Goal: Navigation & Orientation: Find specific page/section

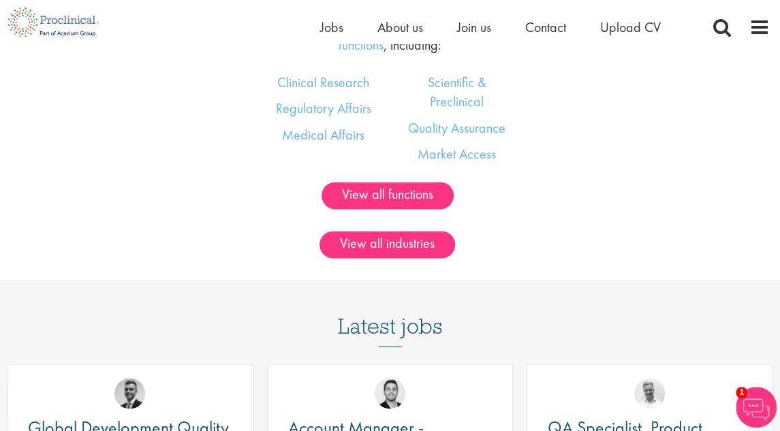
scroll to position [695, 0]
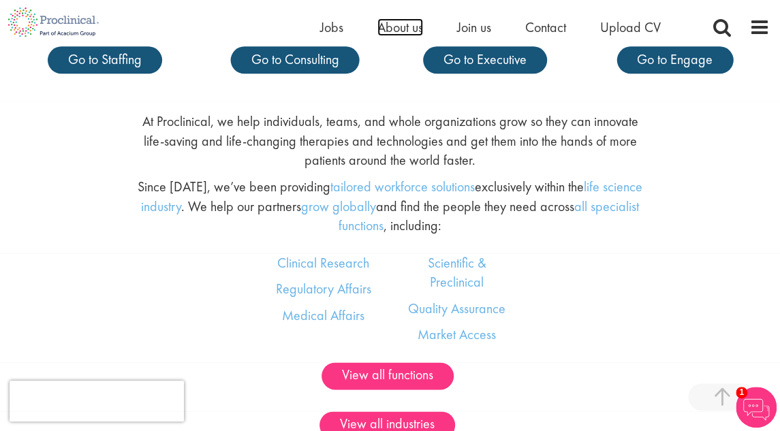
click at [422, 27] on span "About us" at bounding box center [401, 27] width 46 height 18
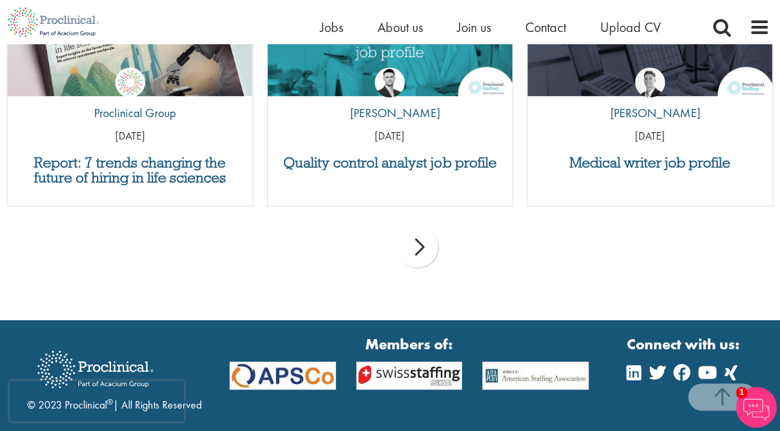
scroll to position [2810, 0]
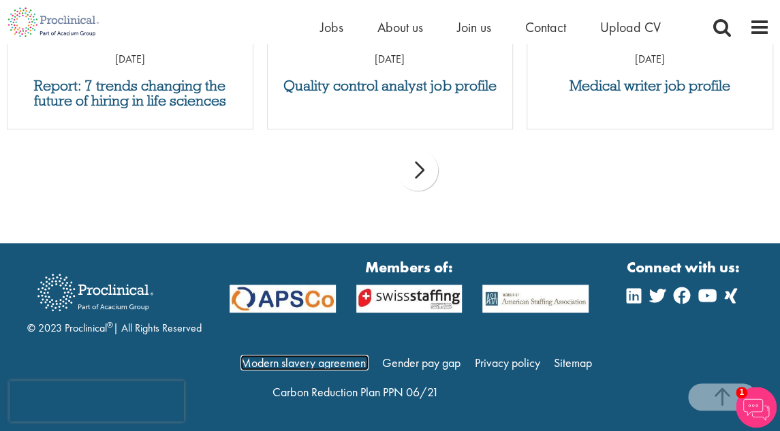
click at [339, 363] on link "Modern slavery agreement" at bounding box center [305, 363] width 128 height 16
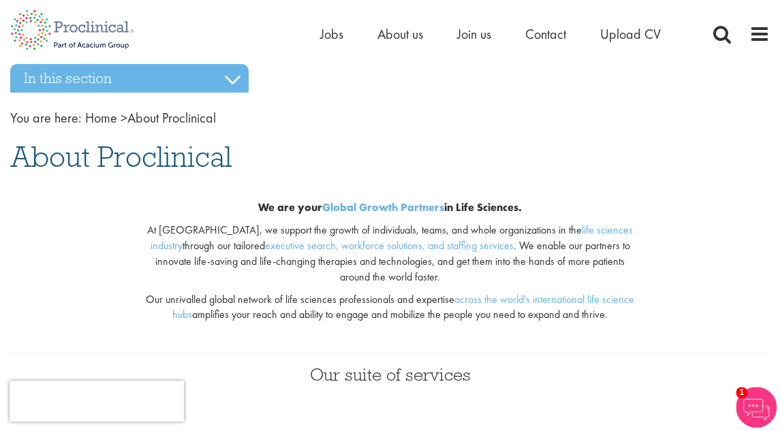
scroll to position [0, 0]
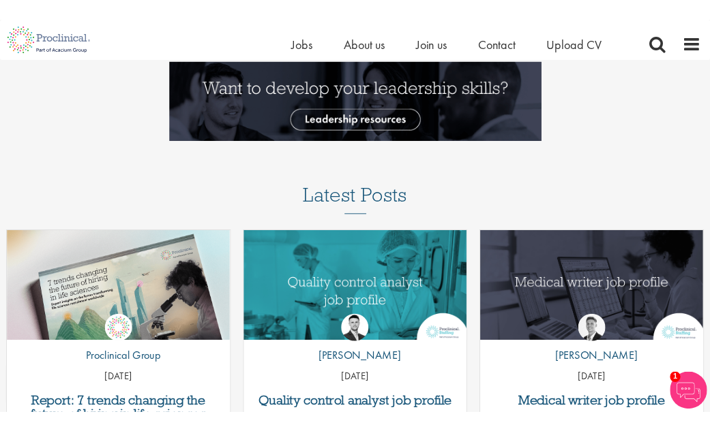
scroll to position [1639, 0]
